Goal: Transaction & Acquisition: Book appointment/travel/reservation

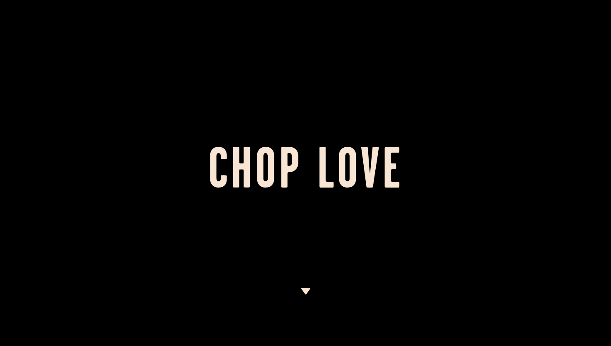
scroll to position [24, 0]
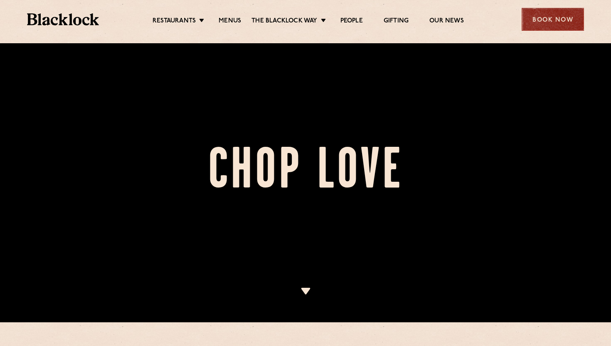
click at [538, 25] on div "Book Now" at bounding box center [553, 19] width 62 height 23
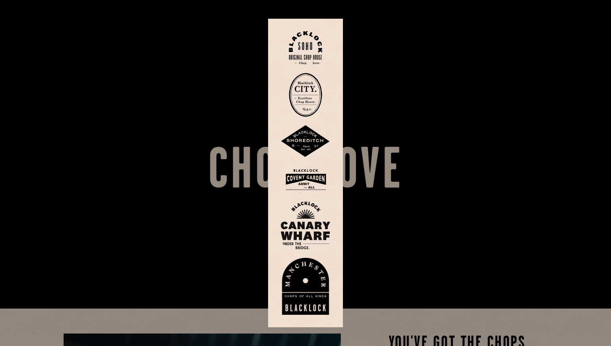
scroll to position [3, 0]
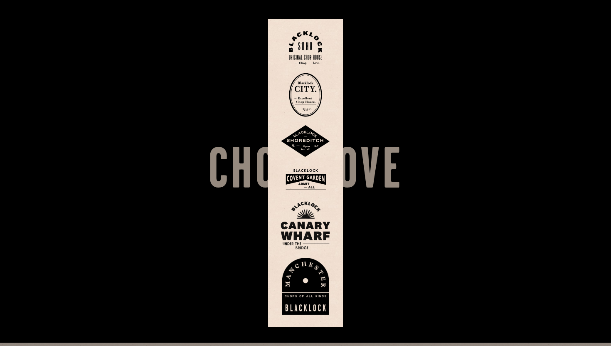
click at [437, 60] on div at bounding box center [305, 173] width 611 height 346
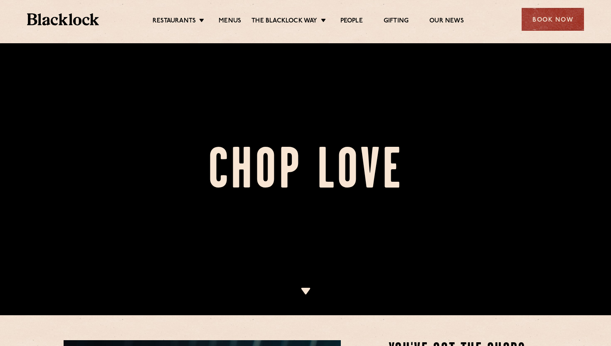
scroll to position [39, 0]
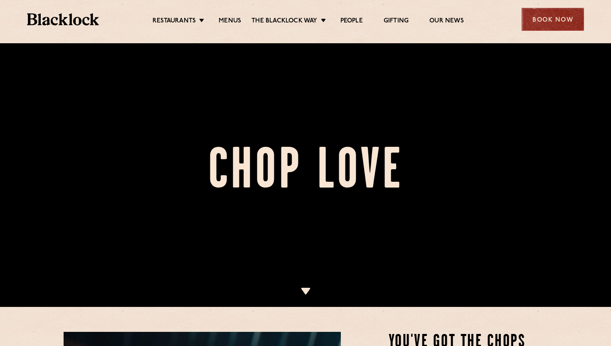
click at [556, 10] on div "Book Now" at bounding box center [553, 19] width 62 height 23
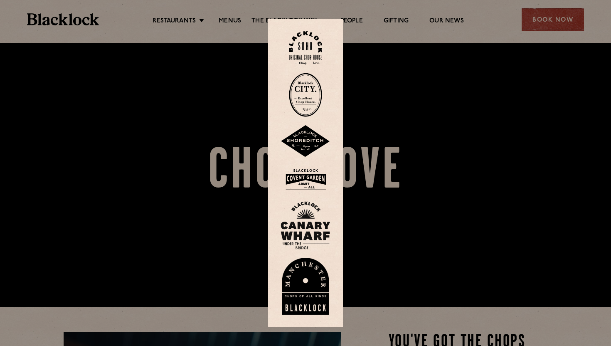
click at [304, 42] on img at bounding box center [305, 48] width 33 height 34
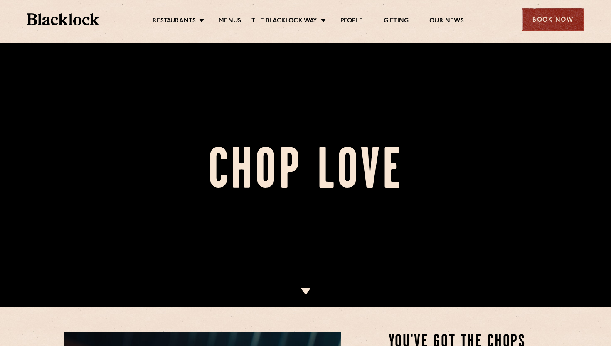
click at [537, 30] on div "Book Now" at bounding box center [553, 19] width 62 height 23
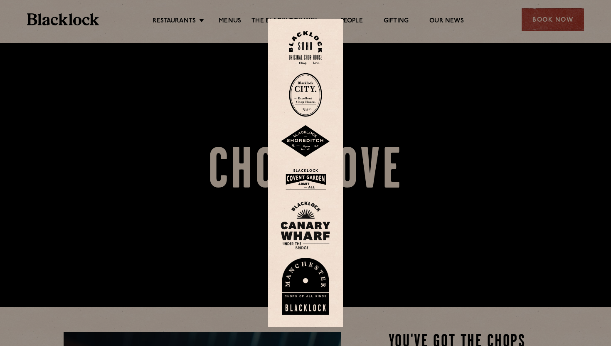
click at [311, 180] on img at bounding box center [306, 179] width 50 height 27
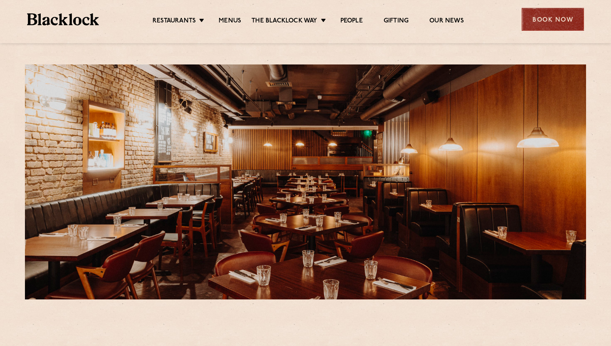
click at [545, 16] on div "Book Now" at bounding box center [553, 19] width 62 height 23
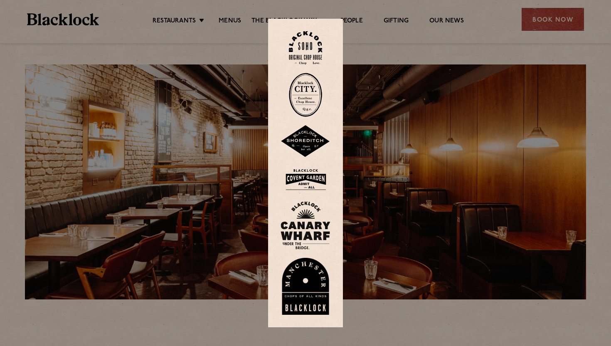
click at [313, 170] on img at bounding box center [306, 179] width 50 height 27
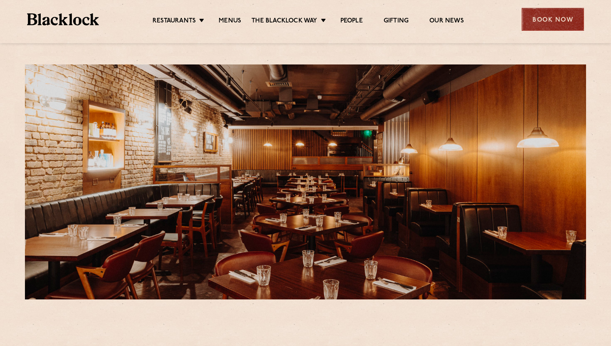
click at [538, 19] on div "Book Now" at bounding box center [553, 19] width 62 height 23
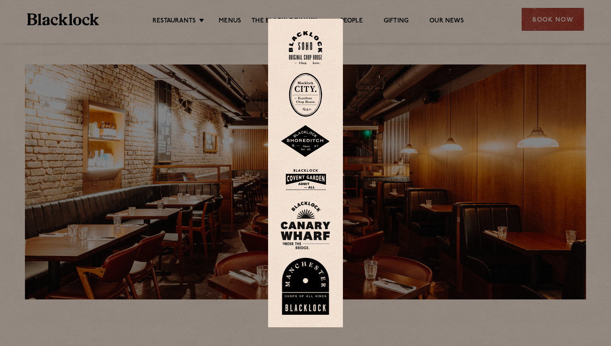
click at [302, 179] on img at bounding box center [306, 179] width 50 height 27
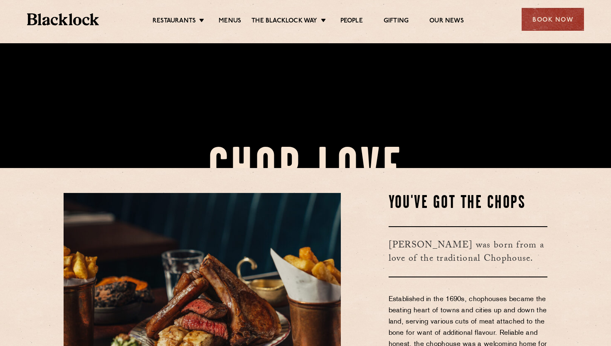
scroll to position [249, 0]
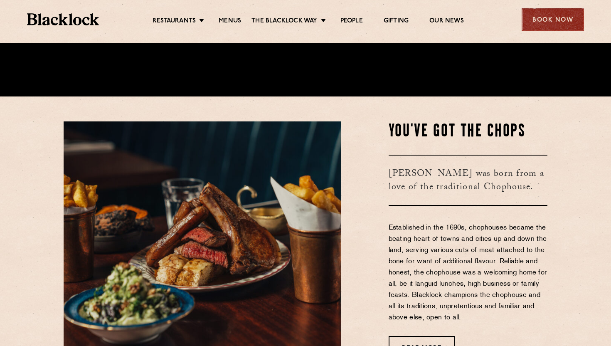
click at [564, 16] on div "Book Now" at bounding box center [553, 19] width 62 height 23
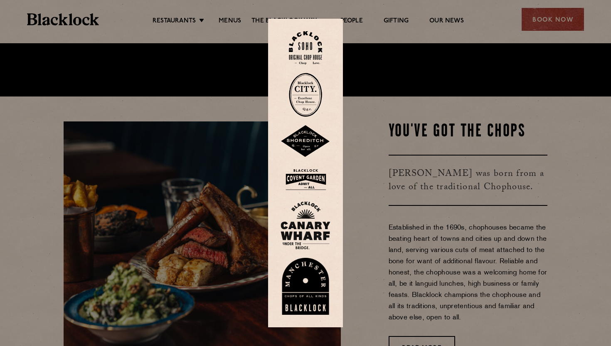
click at [310, 174] on img at bounding box center [306, 179] width 50 height 27
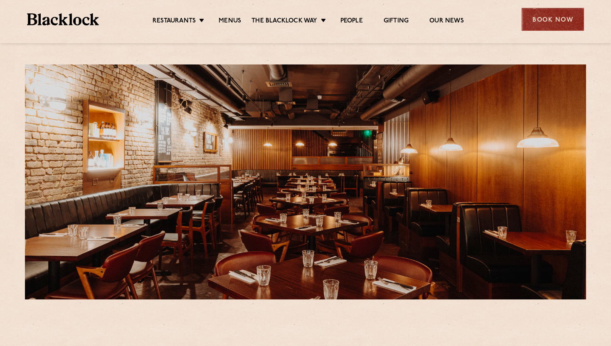
click at [531, 17] on div "Book Now" at bounding box center [553, 19] width 62 height 23
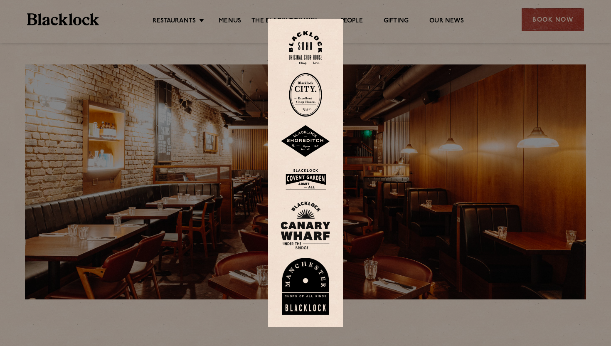
click at [482, 41] on div at bounding box center [305, 173] width 611 height 346
